Goal: Task Accomplishment & Management: Use online tool/utility

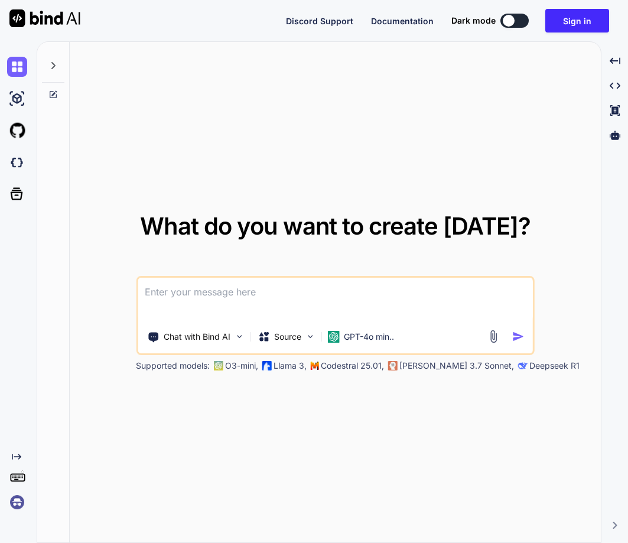
click at [11, 508] on img at bounding box center [17, 502] width 20 height 20
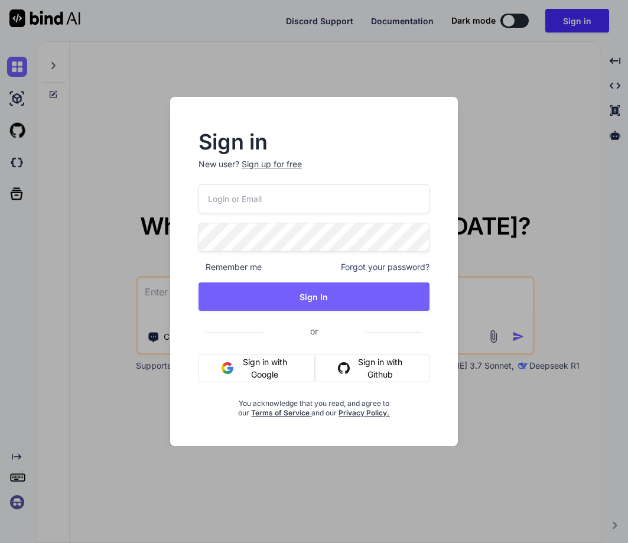
click at [229, 193] on input "email" at bounding box center [314, 198] width 231 height 29
paste input "[EMAIL_ADDRESS][DOMAIN_NAME]"
type input "[EMAIL_ADDRESS][DOMAIN_NAME]"
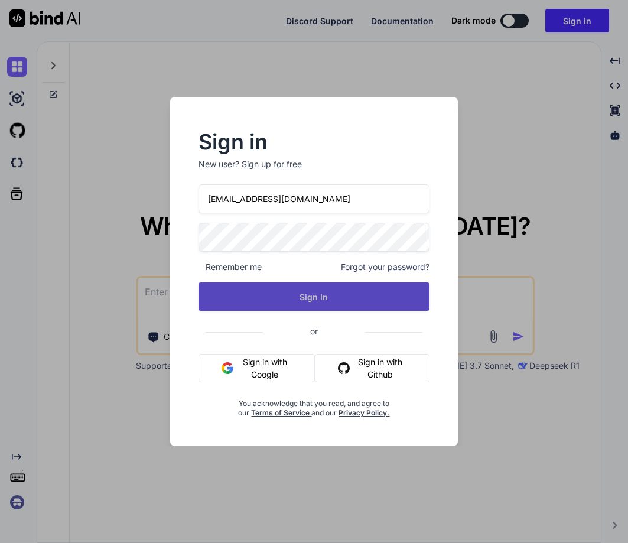
click at [307, 294] on button "Sign In" at bounding box center [314, 297] width 231 height 28
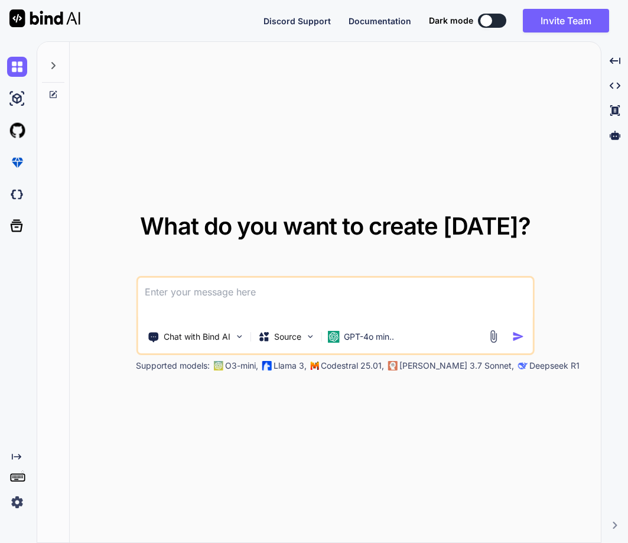
click at [14, 502] on img at bounding box center [17, 502] width 20 height 20
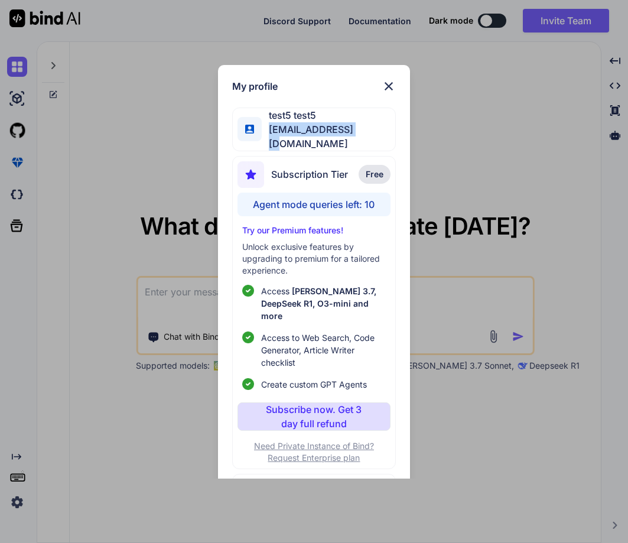
drag, startPoint x: 267, startPoint y: 130, endPoint x: 368, endPoint y: 128, distance: 100.5
click at [368, 128] on div "test5 test5 [EMAIL_ADDRESS][DOMAIN_NAME]" at bounding box center [314, 130] width 164 height 44
copy span "[EMAIL_ADDRESS][DOMAIN_NAME]"
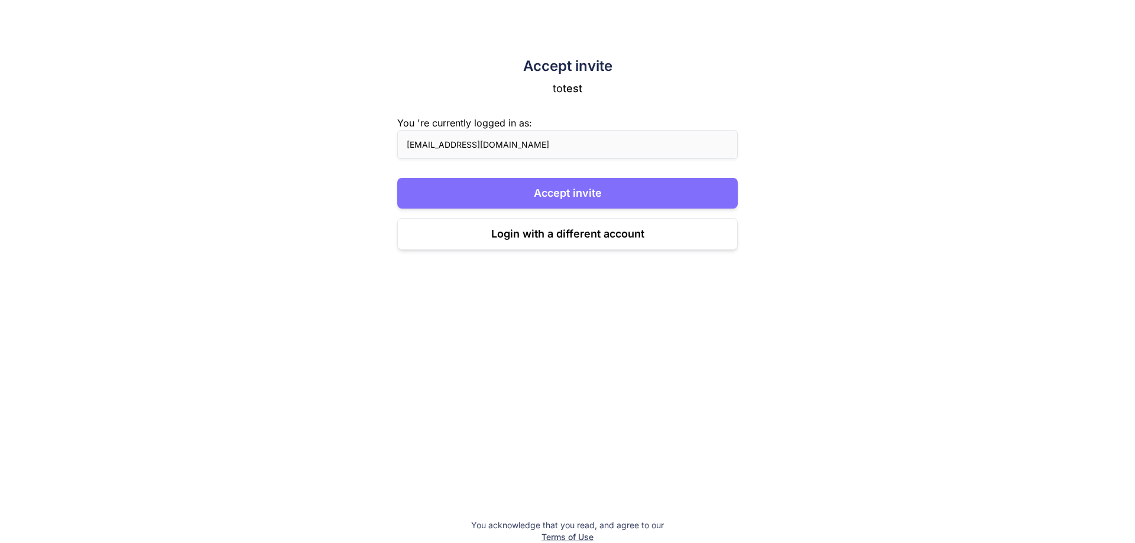
click at [593, 192] on button "Accept invite" at bounding box center [567, 193] width 340 height 31
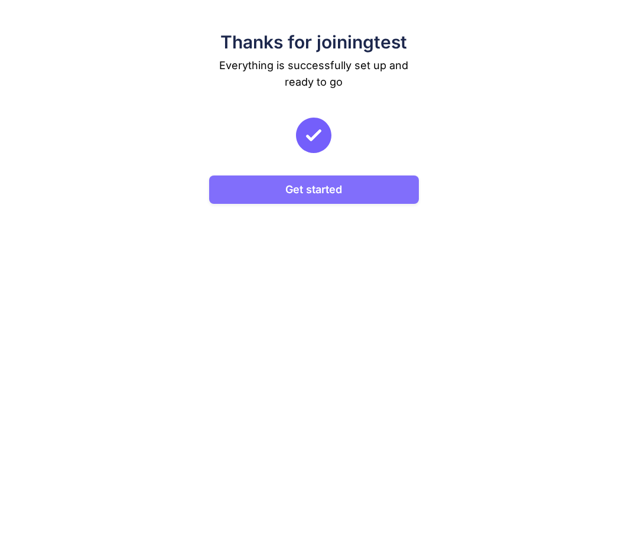
click at [323, 196] on button "Get started" at bounding box center [313, 190] width 209 height 28
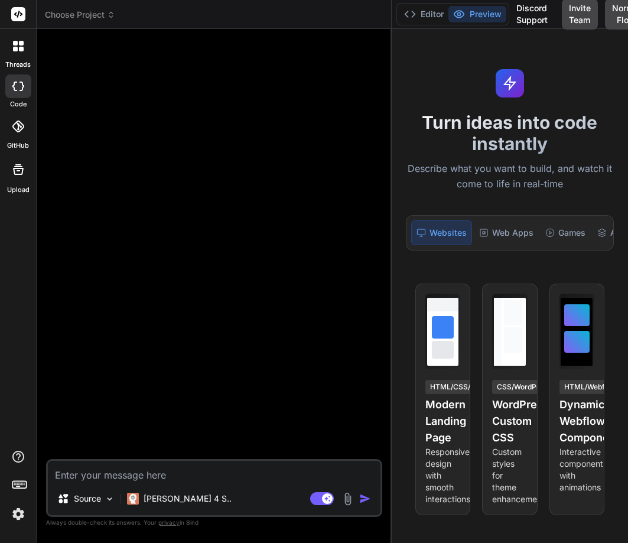
drag, startPoint x: 231, startPoint y: 197, endPoint x: 501, endPoint y: 189, distance: 269.7
click at [501, 189] on div "Choose Project Created with Pixso. Bind AI Web Search Created with Pixso. Code …" at bounding box center [333, 271] width 592 height 543
click at [166, 507] on div "[PERSON_NAME] 4 S.." at bounding box center [179, 499] width 114 height 24
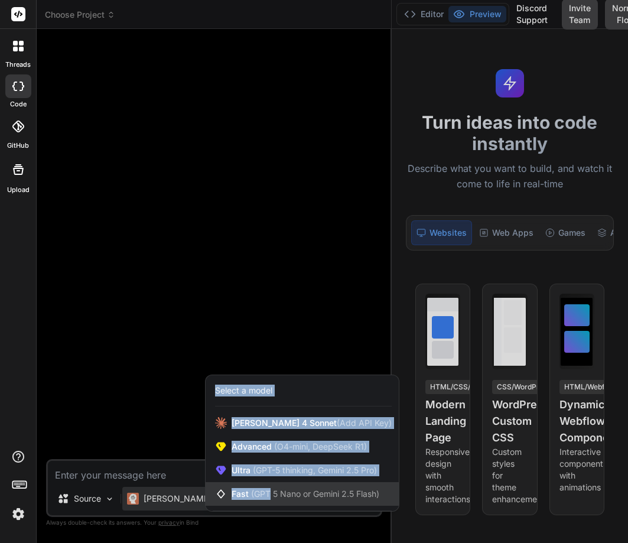
drag, startPoint x: 166, startPoint y: 507, endPoint x: 254, endPoint y: 490, distance: 89.6
click at [236, 490] on div "[PERSON_NAME] 4 S.. Select a model [PERSON_NAME] 4 Sonnet (Add API Key) Advance…" at bounding box center [179, 501] width 114 height 28
click at [254, 490] on span "(GPT 5 Nano or Gemini 2.5 Flash)" at bounding box center [315, 494] width 128 height 10
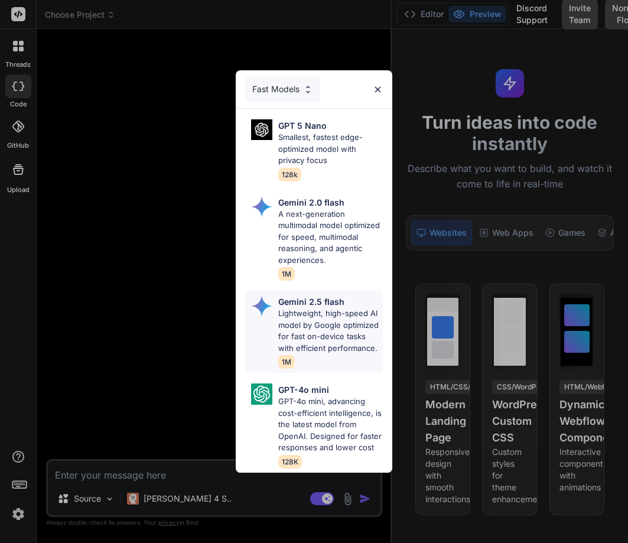
click at [289, 323] on p "Lightweight, high-speed AI model by Google optimized for fast on-device tasks w…" at bounding box center [330, 331] width 105 height 46
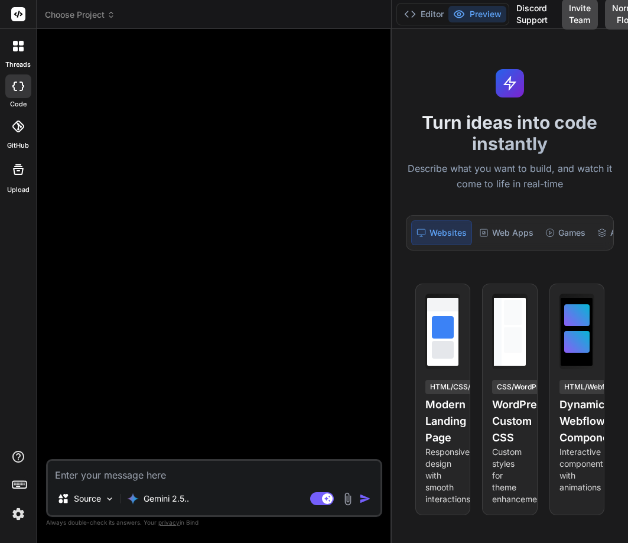
click at [18, 513] on img at bounding box center [18, 514] width 20 height 20
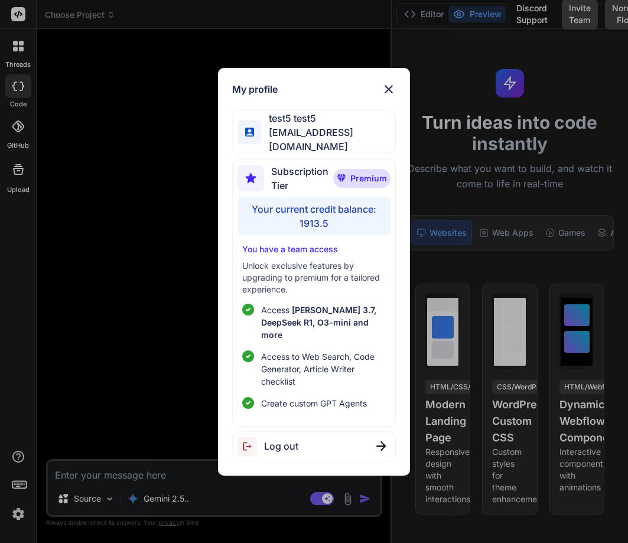
click at [87, 391] on div "My profile test5 test5 [EMAIL_ADDRESS][DOMAIN_NAME] Subscription Tier Premium Y…" at bounding box center [314, 271] width 628 height 543
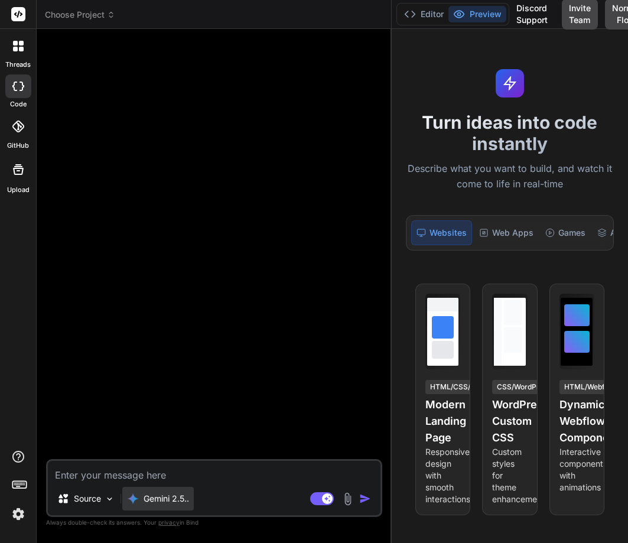
click at [152, 499] on p "Gemini 2.5.." at bounding box center [167, 499] width 46 height 12
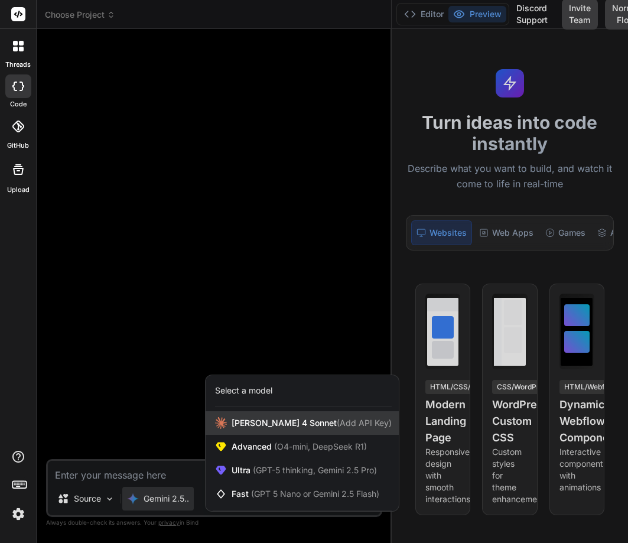
click at [262, 421] on span "[PERSON_NAME] 4 Sonnet (Add API Key)" at bounding box center [312, 423] width 160 height 12
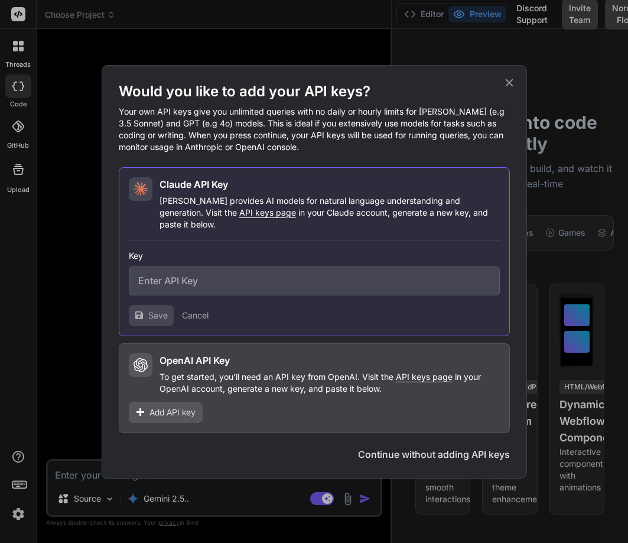
click at [168, 410] on span "Add API key" at bounding box center [173, 413] width 46 height 12
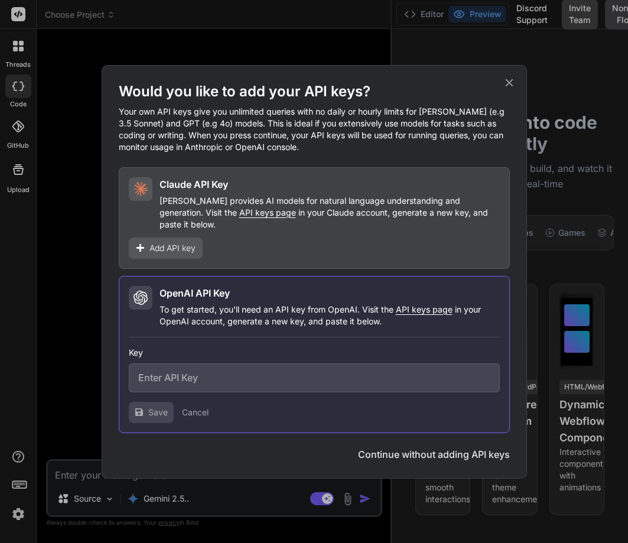
click at [505, 87] on icon at bounding box center [509, 82] width 13 height 13
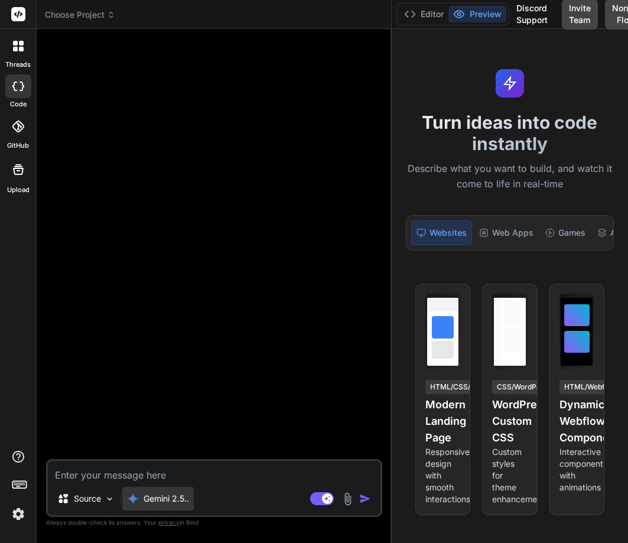
click at [161, 487] on div "Gemini 2.5.." at bounding box center [158, 499] width 72 height 24
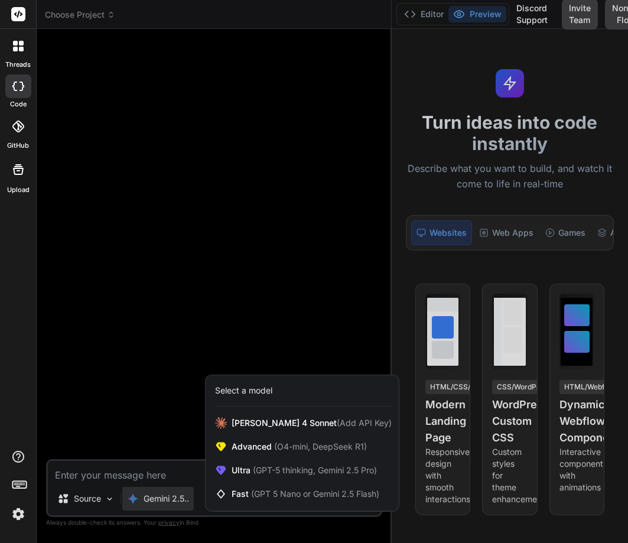
click at [161, 487] on div at bounding box center [314, 271] width 628 height 543
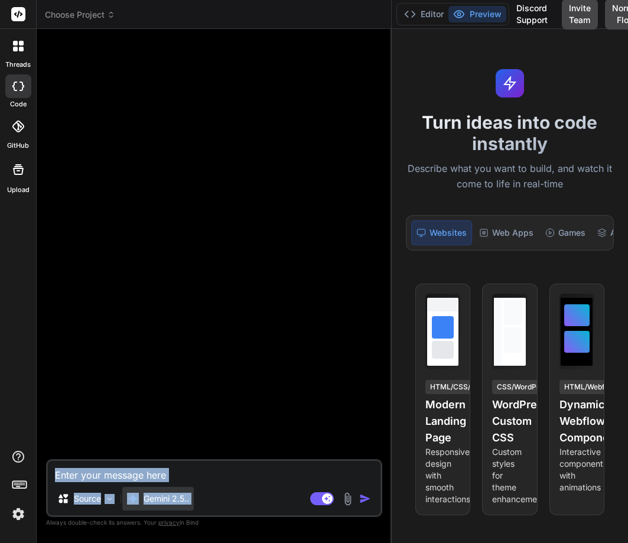
drag, startPoint x: 161, startPoint y: 487, endPoint x: 194, endPoint y: 505, distance: 37.6
click at [194, 505] on div "Gemini 2.5.." at bounding box center [158, 499] width 72 height 24
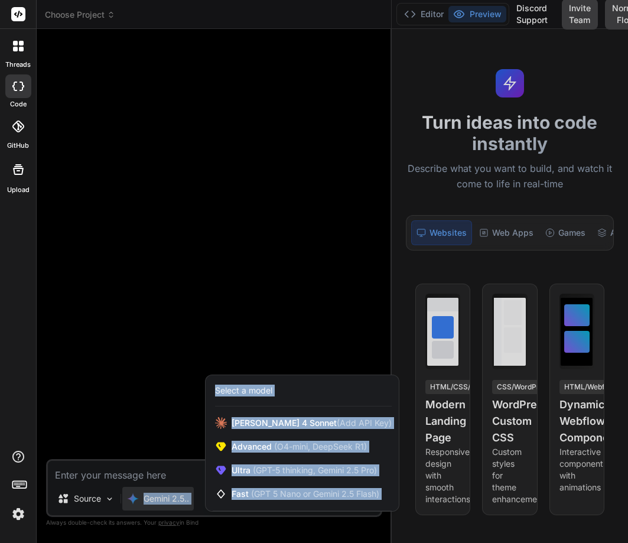
click at [194, 505] on div at bounding box center [314, 271] width 628 height 543
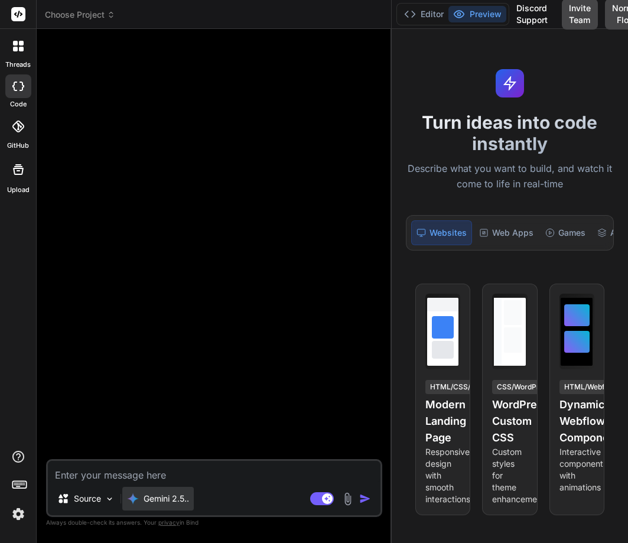
click at [192, 505] on div "Gemini 2.5.." at bounding box center [158, 499] width 72 height 24
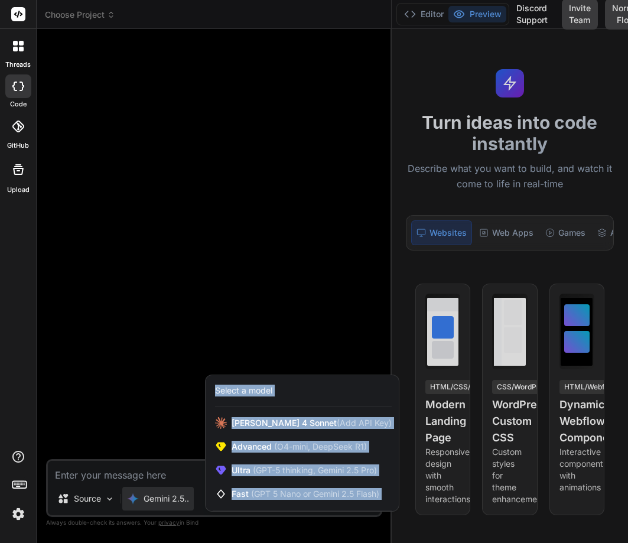
click at [193, 388] on div at bounding box center [314, 271] width 628 height 543
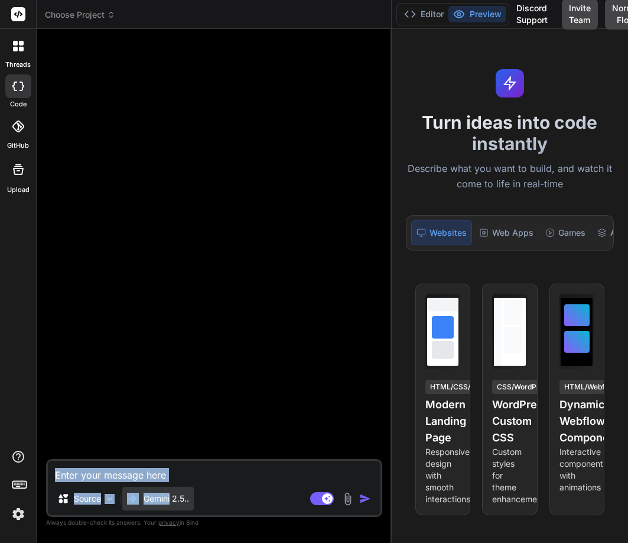
drag, startPoint x: 193, startPoint y: 388, endPoint x: 163, endPoint y: 495, distance: 111.2
click at [163, 495] on div "Source Gemini 2.5.. Agent Mode. When this toggle is activated, AI automatically…" at bounding box center [214, 290] width 336 height 504
click at [163, 495] on p "Gemini 2.5.." at bounding box center [167, 499] width 46 height 12
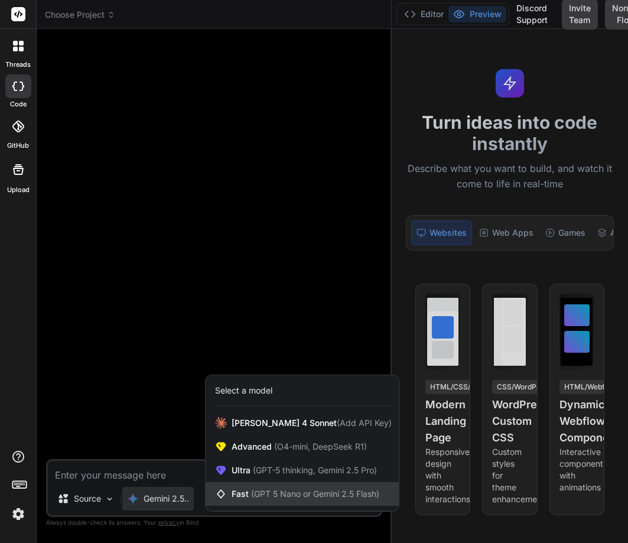
click at [254, 485] on div "Fast (GPT 5 Nano or Gemini 2.5 Flash)" at bounding box center [302, 494] width 193 height 24
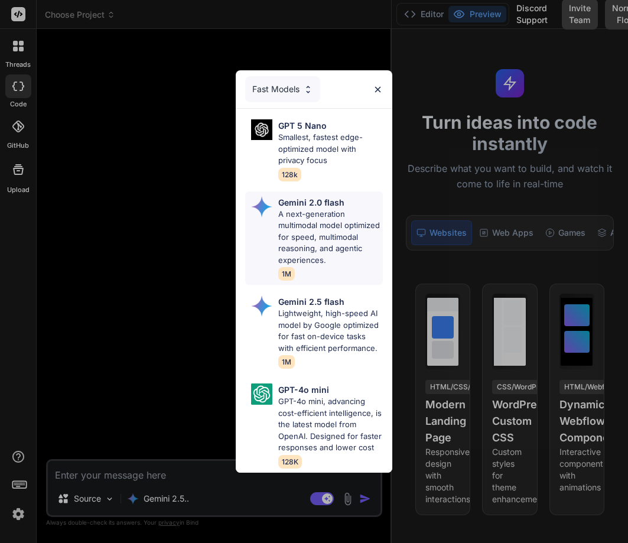
click at [286, 233] on p "A next-generation multimodal model optimized for speed, multimodal reasoning, a…" at bounding box center [330, 238] width 105 height 58
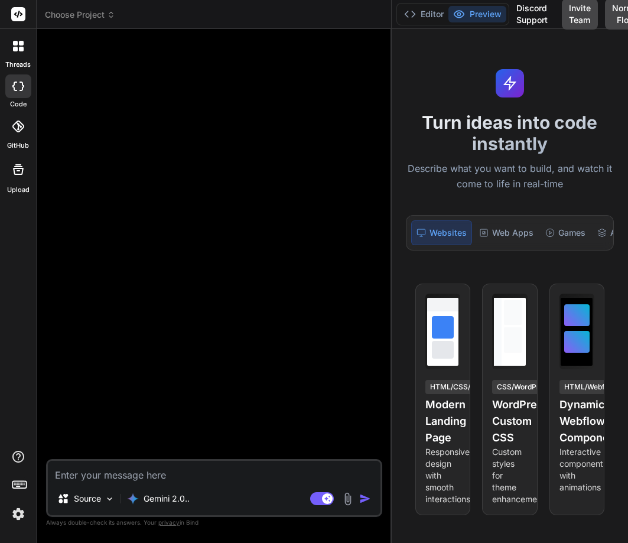
click at [118, 472] on textarea at bounding box center [214, 471] width 333 height 21
type textarea "hello"
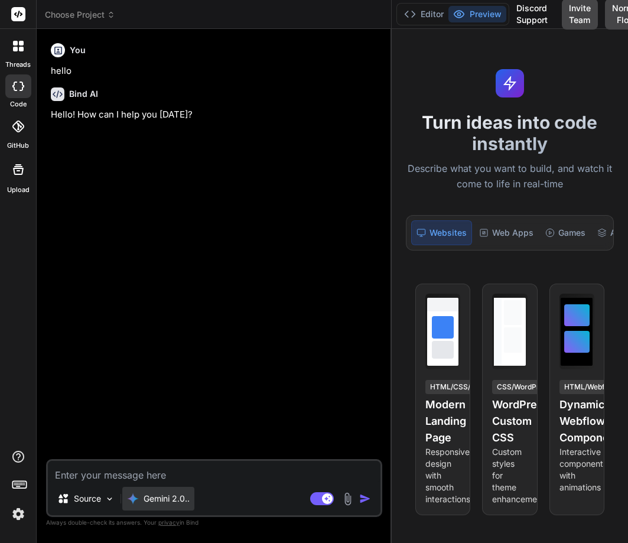
click at [168, 503] on p "Gemini 2.0.." at bounding box center [167, 499] width 46 height 12
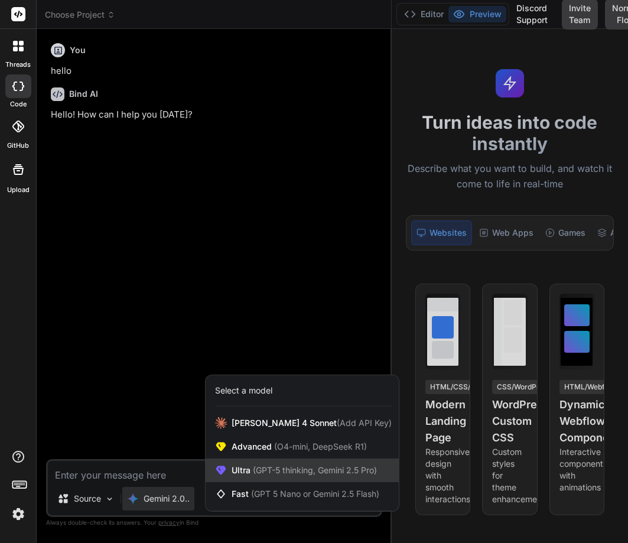
click at [316, 465] on span "(GPT-5 thinking, Gemini 2.5 Pro)" at bounding box center [314, 470] width 126 height 10
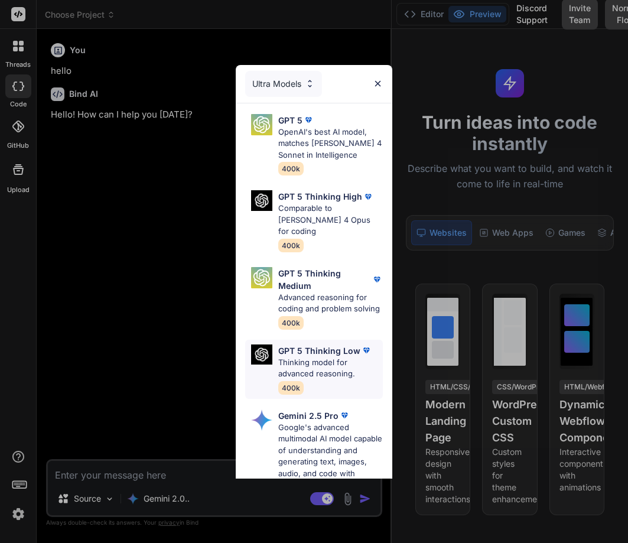
scroll to position [116, 0]
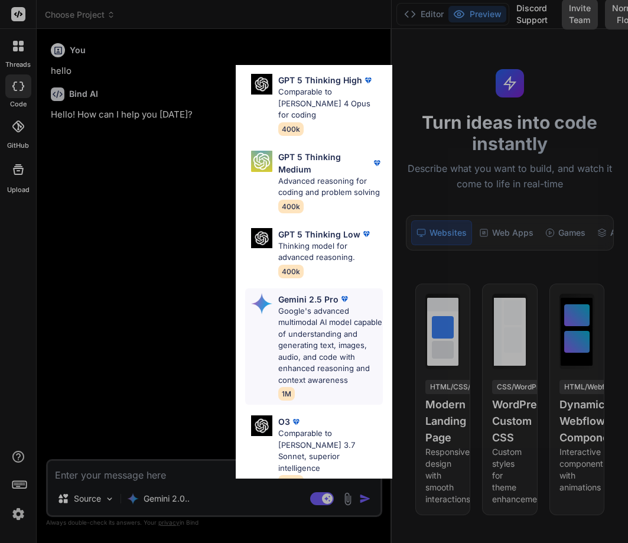
click at [302, 322] on p "Google's advanced multimodal AI model capable of understanding and generating t…" at bounding box center [330, 346] width 105 height 81
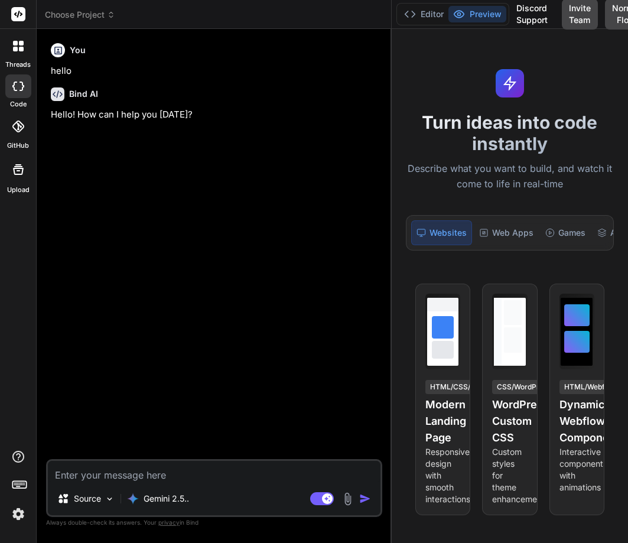
click at [145, 477] on textarea at bounding box center [214, 471] width 333 height 21
type textarea "helllo"
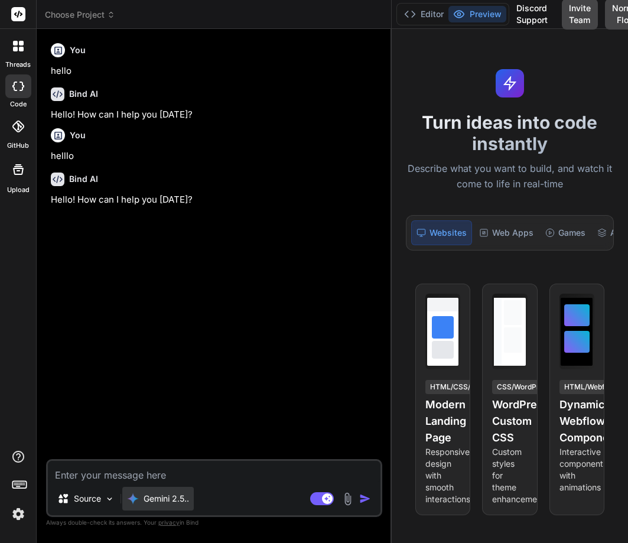
click at [157, 502] on p "Gemini 2.5.." at bounding box center [167, 499] width 46 height 12
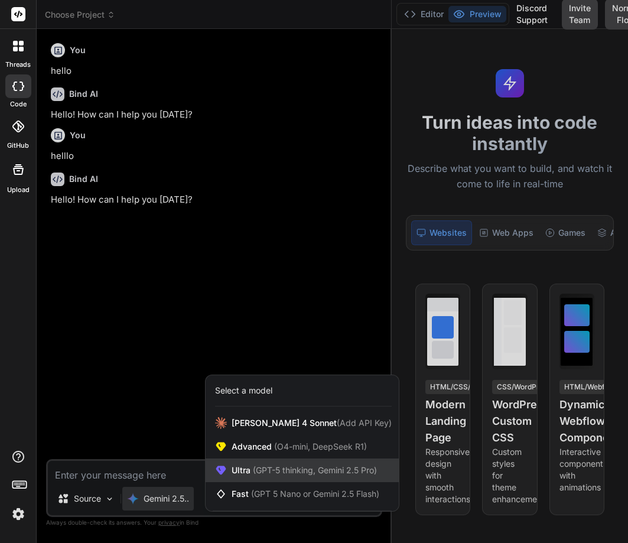
click at [275, 465] on span "(GPT-5 thinking, Gemini 2.5 Pro)" at bounding box center [314, 470] width 126 height 10
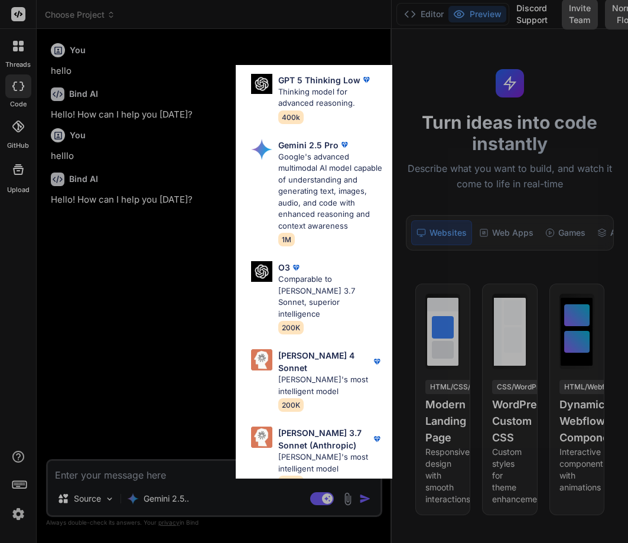
scroll to position [0, 0]
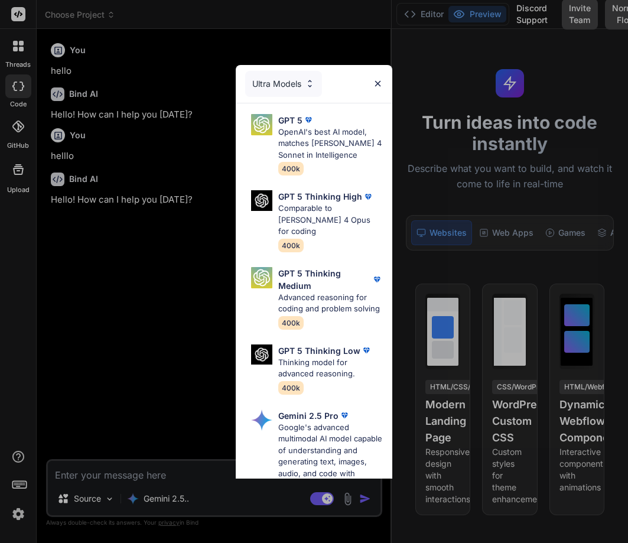
click at [277, 85] on div "Ultra Models" at bounding box center [283, 84] width 77 height 26
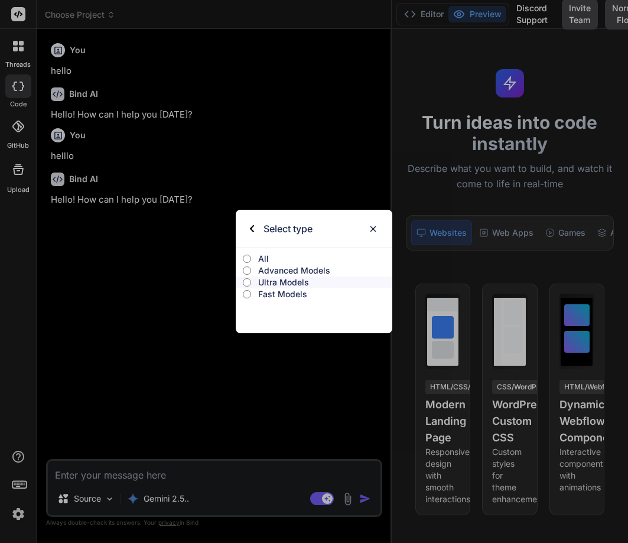
click at [274, 271] on p "Advanced Models" at bounding box center [325, 271] width 134 height 12
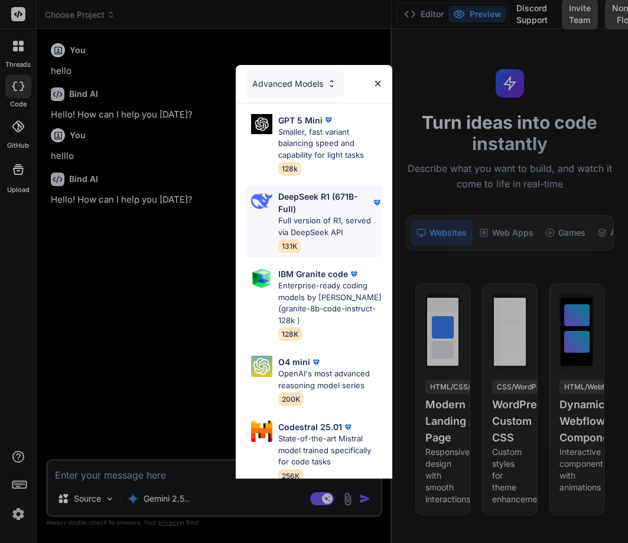
click at [312, 208] on p "DeepSeek R1 (671B-Full)" at bounding box center [324, 202] width 93 height 25
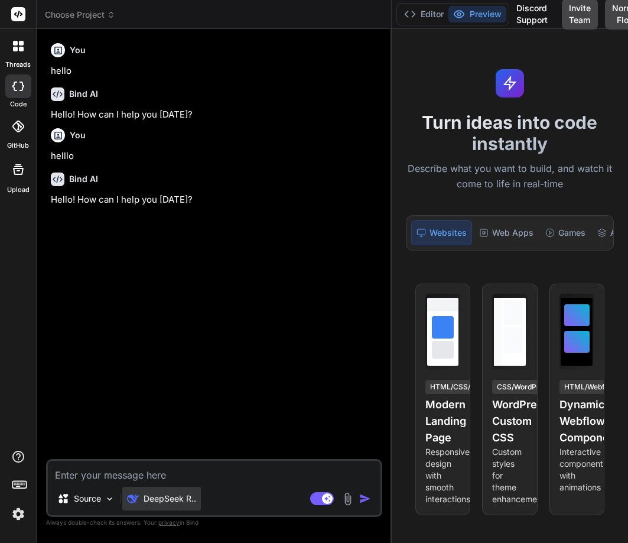
click at [160, 499] on p "DeepSeek R.." at bounding box center [170, 499] width 53 height 12
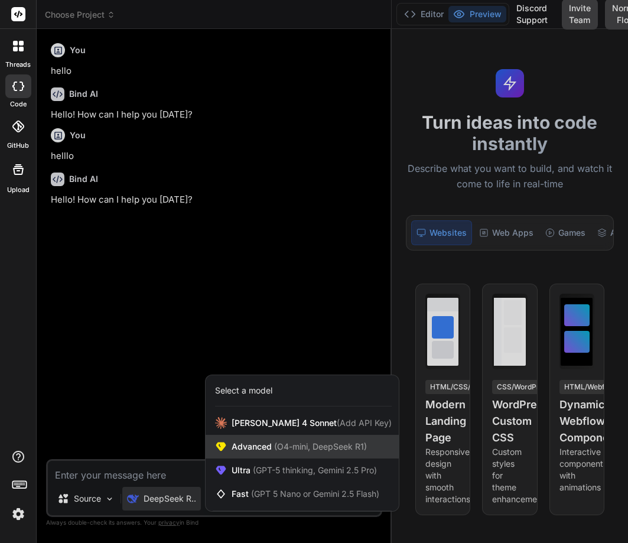
click at [276, 441] on span "Advanced (O4-mini, DeepSeek R1)" at bounding box center [299, 447] width 135 height 12
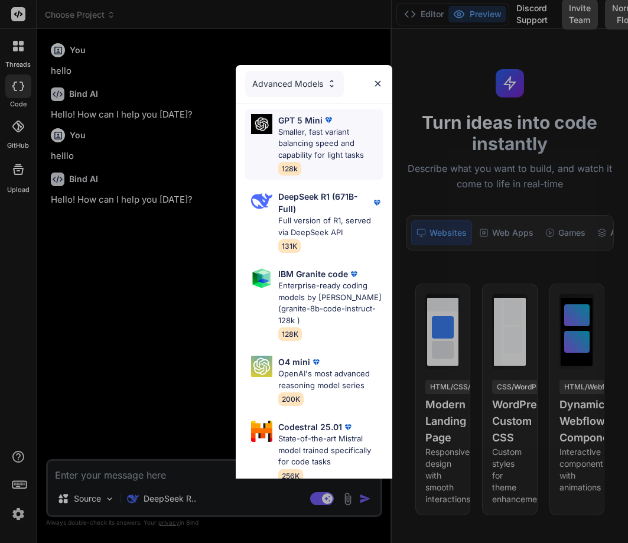
click at [308, 141] on p "Smaller, fast variant balancing speed and capability for light tasks" at bounding box center [330, 143] width 105 height 35
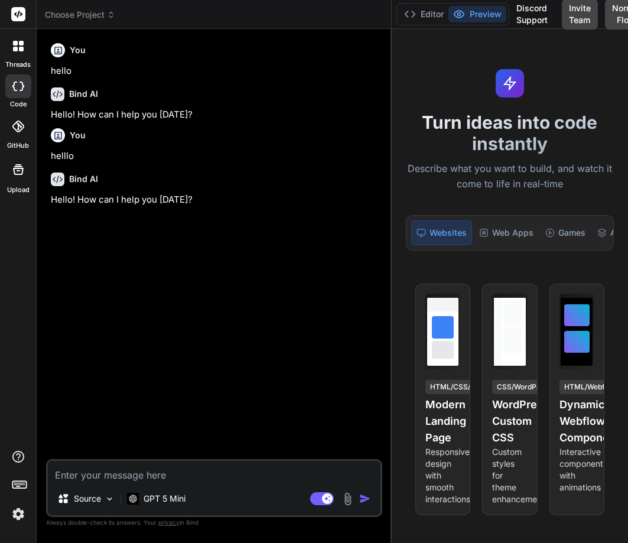
click at [103, 467] on textarea at bounding box center [214, 471] width 333 height 21
type textarea "hyy"
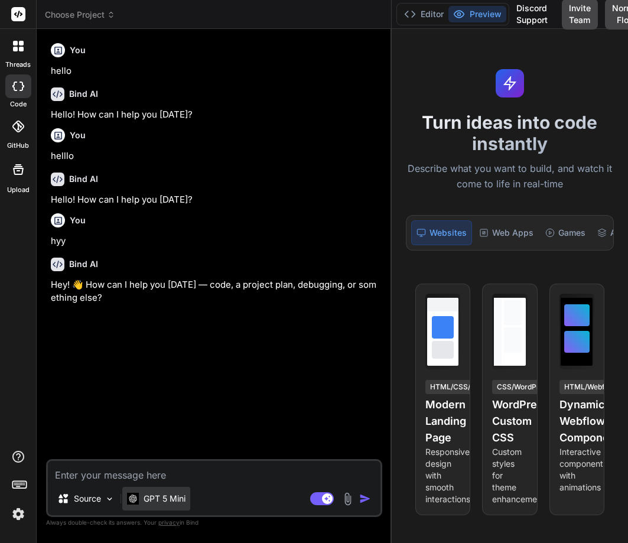
click at [179, 492] on div "GPT 5 Mini" at bounding box center [156, 499] width 68 height 24
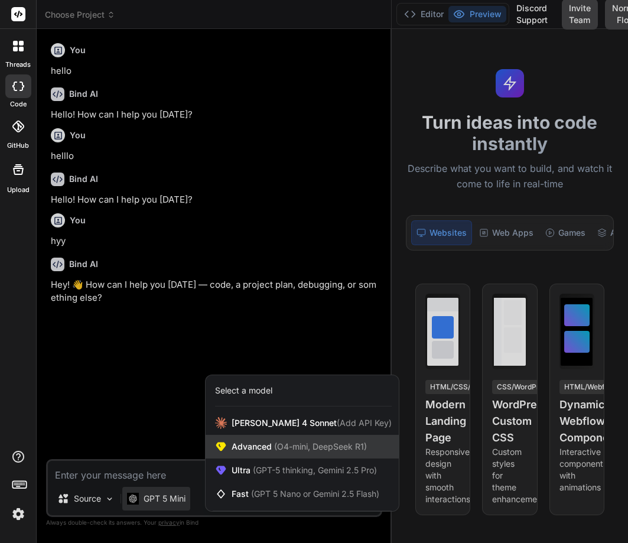
click at [265, 450] on span "Advanced (O4-mini, DeepSeek R1)" at bounding box center [299, 447] width 135 height 12
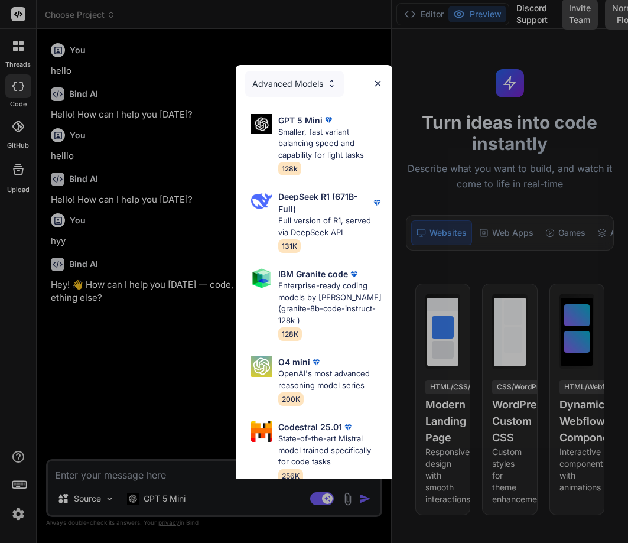
click at [301, 85] on div "Advanced Models" at bounding box center [294, 84] width 99 height 26
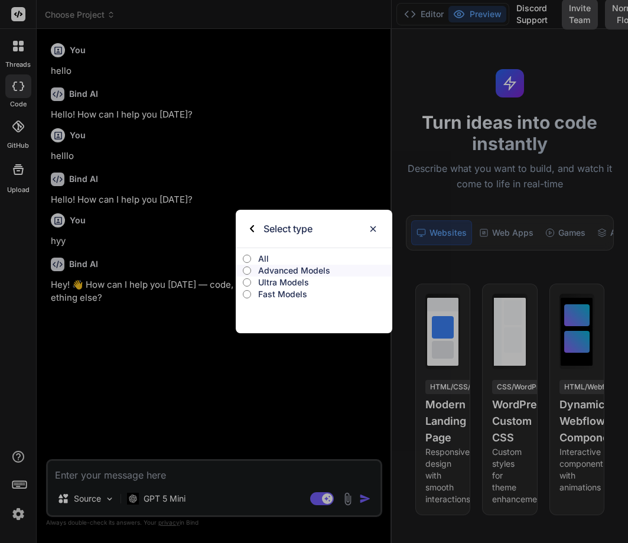
click at [274, 284] on p "Ultra Models" at bounding box center [325, 283] width 134 height 12
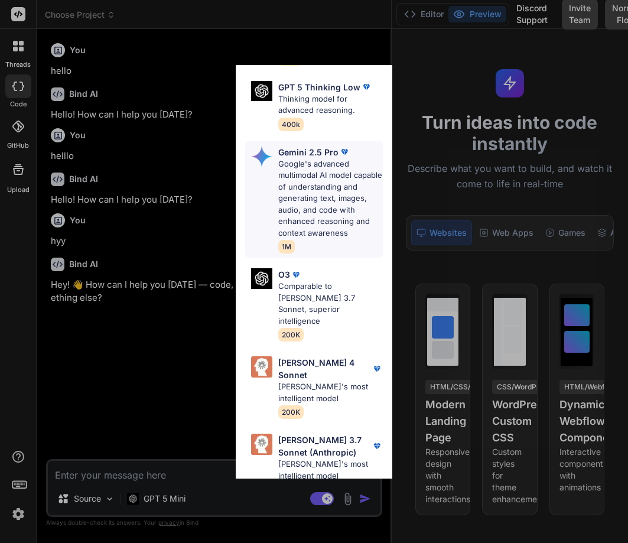
scroll to position [271, 0]
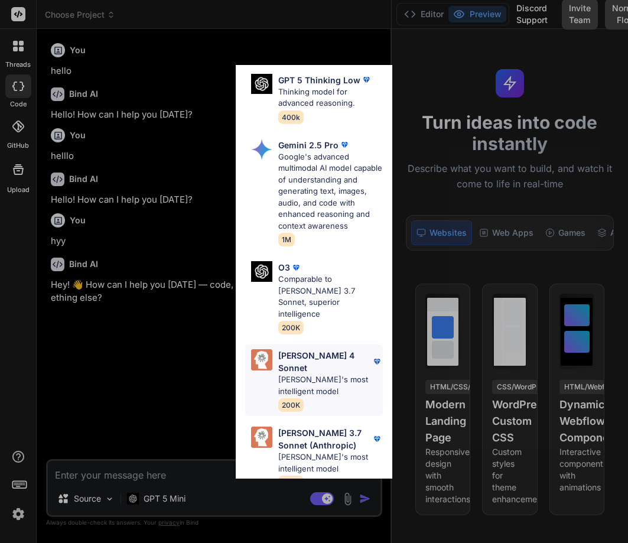
click at [302, 398] on span "200K" at bounding box center [290, 405] width 25 height 14
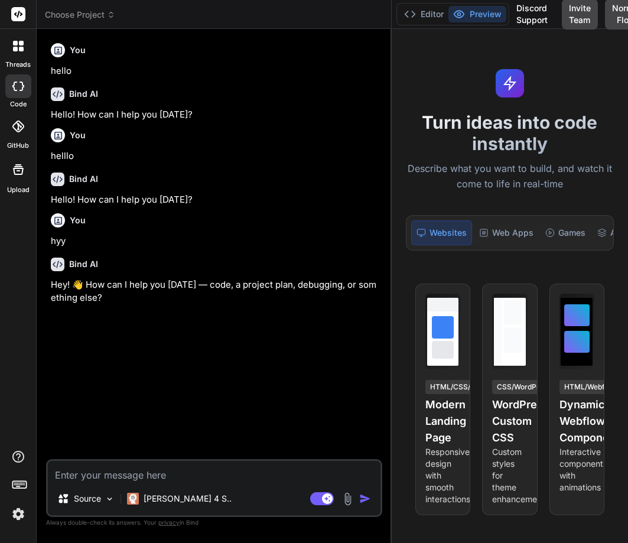
click at [170, 472] on textarea at bounding box center [214, 471] width 333 height 21
type textarea "hyy"
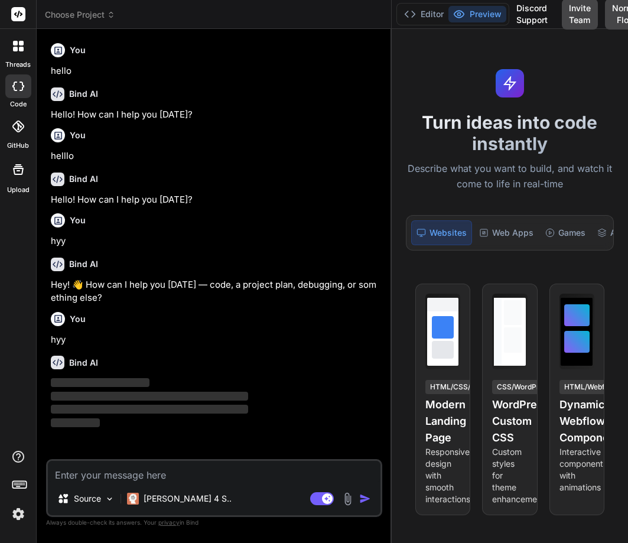
drag, startPoint x: 390, startPoint y: 287, endPoint x: 478, endPoint y: 264, distance: 90.9
click at [478, 264] on div "Choose Project Created with Pixso. Bind AI Web Search Created with Pixso. Code …" at bounding box center [333, 271] width 592 height 543
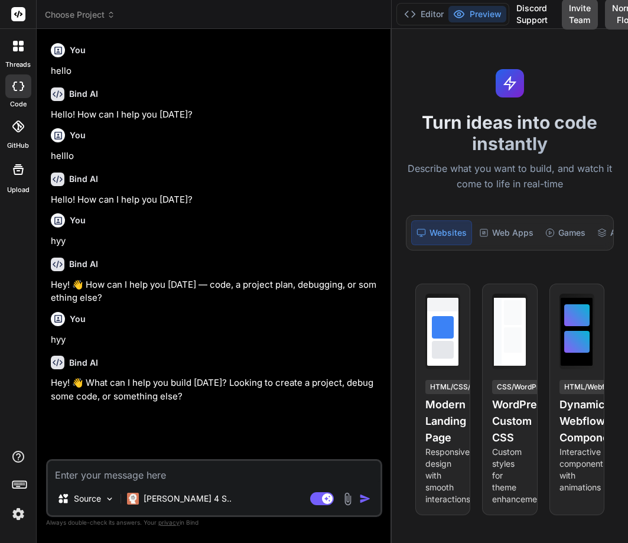
click at [20, 508] on img at bounding box center [18, 514] width 20 height 20
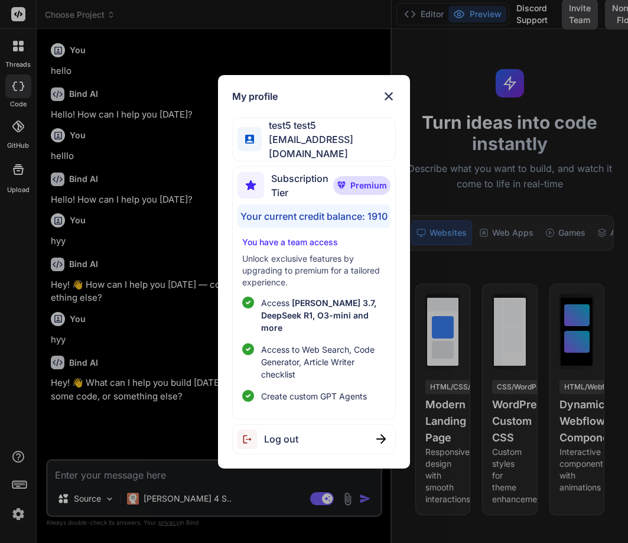
click at [171, 319] on div "My profile test5 test5 [EMAIL_ADDRESS][DOMAIN_NAME] Subscription Tier Premium Y…" at bounding box center [314, 271] width 628 height 543
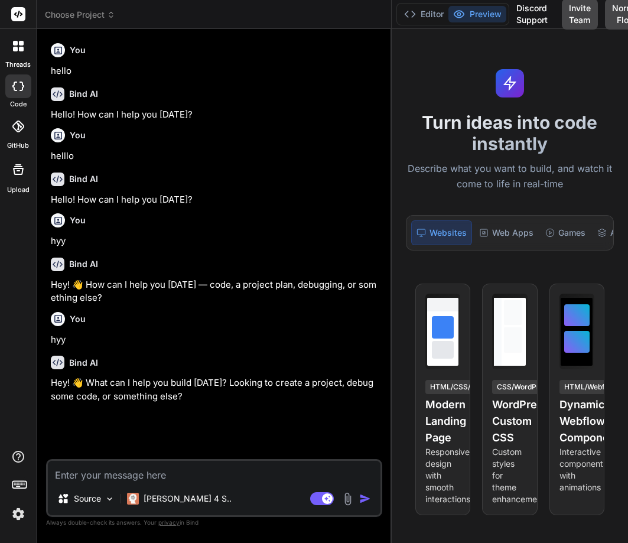
click at [109, 475] on textarea at bounding box center [214, 471] width 333 height 21
click at [19, 59] on div "threads" at bounding box center [18, 49] width 36 height 41
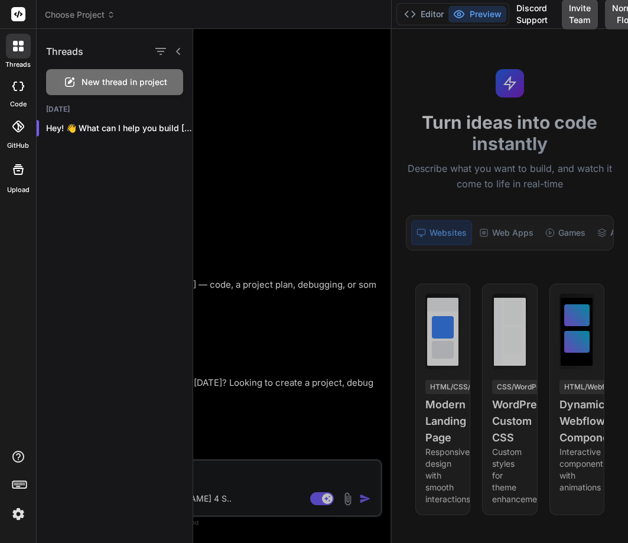
click at [98, 80] on span "New thread in project" at bounding box center [125, 82] width 86 height 12
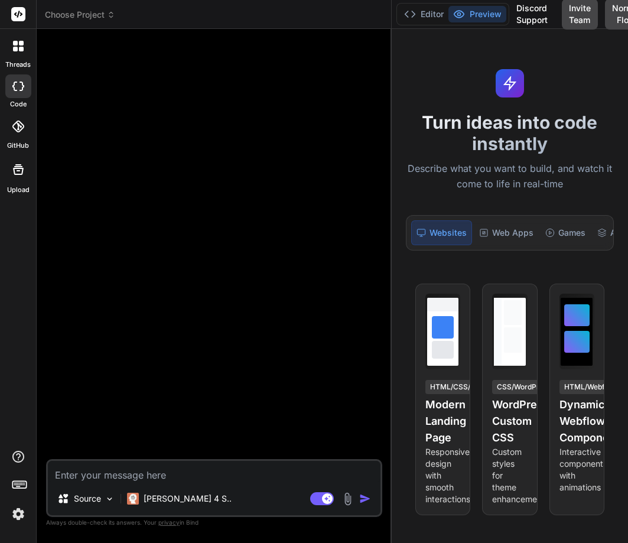
click at [16, 514] on img at bounding box center [18, 514] width 20 height 20
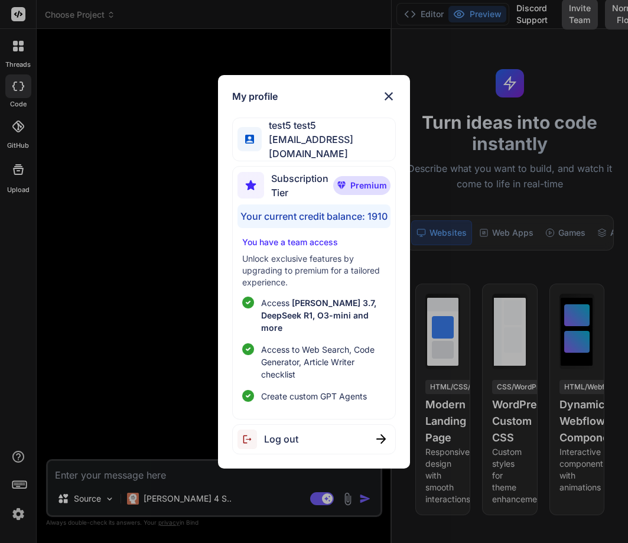
click at [15, 514] on div "My profile test5 test5 [EMAIL_ADDRESS][DOMAIN_NAME] Subscription Tier Premium Y…" at bounding box center [314, 271] width 628 height 543
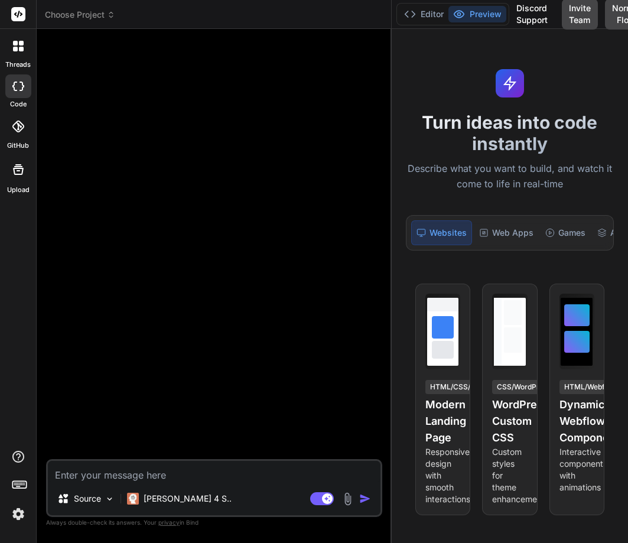
click at [19, 511] on img at bounding box center [18, 514] width 20 height 20
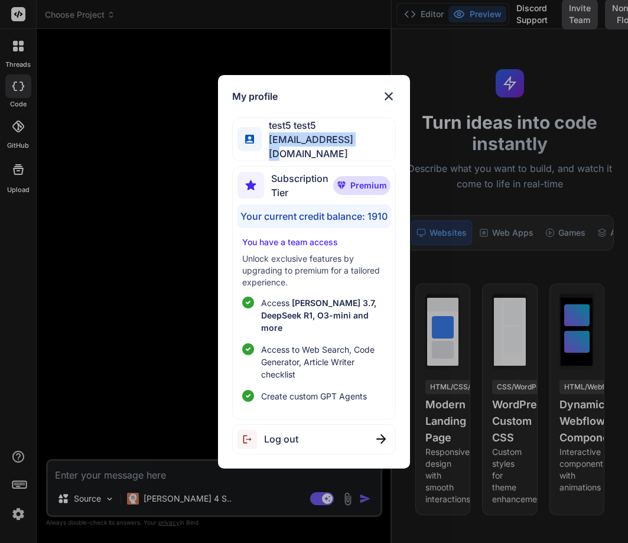
drag, startPoint x: 268, startPoint y: 151, endPoint x: 368, endPoint y: 154, distance: 99.3
click at [368, 154] on div "test5 test5 [EMAIL_ADDRESS][DOMAIN_NAME]" at bounding box center [314, 140] width 164 height 44
click at [369, 150] on div "test5 test5 [EMAIL_ADDRESS][DOMAIN_NAME]" at bounding box center [314, 140] width 164 height 44
click at [391, 102] on img at bounding box center [389, 96] width 14 height 14
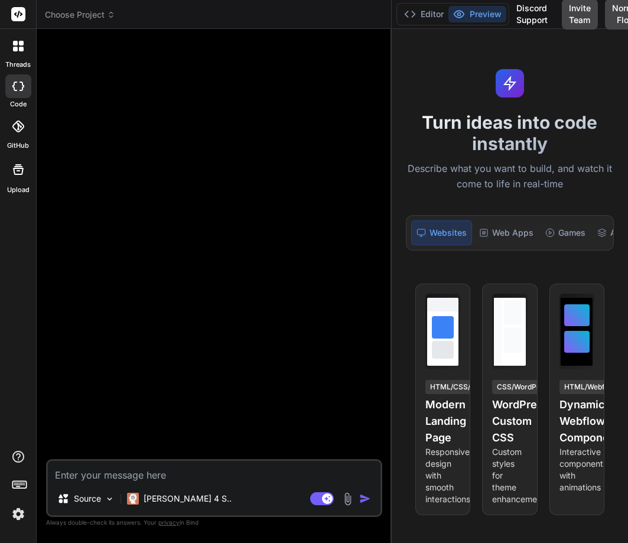
click at [14, 512] on img at bounding box center [18, 514] width 20 height 20
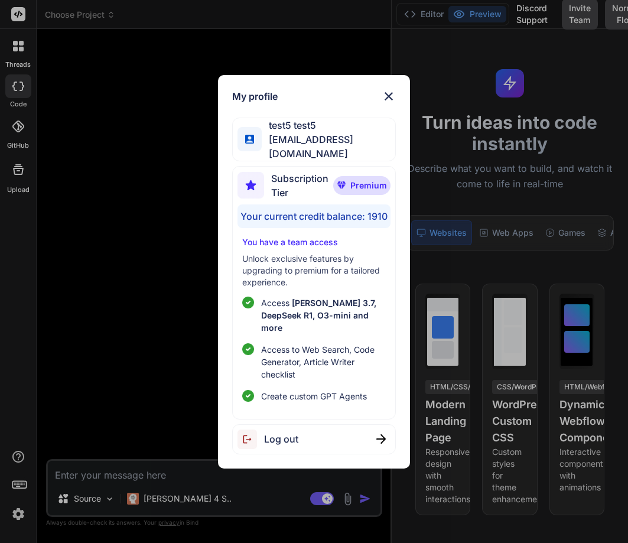
click at [282, 430] on div "Log out" at bounding box center [268, 440] width 61 height 20
